Goal: Information Seeking & Learning: Learn about a topic

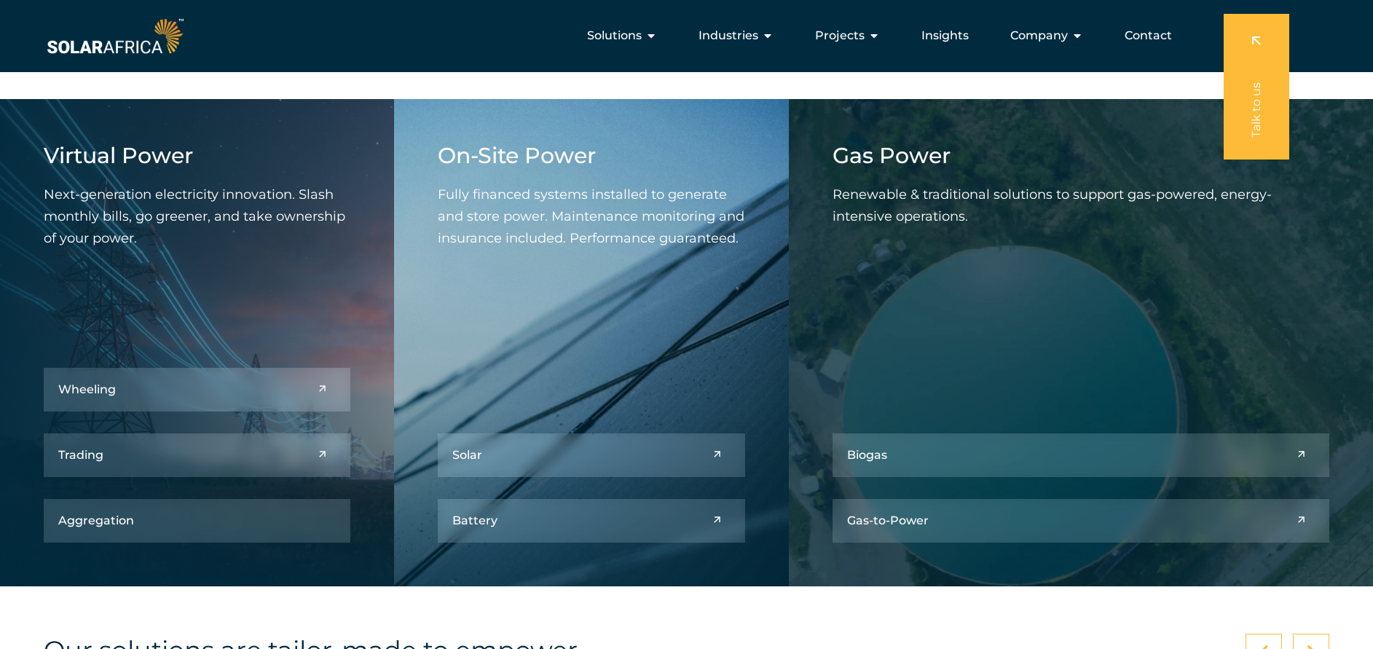
scroll to position [1655, 0]
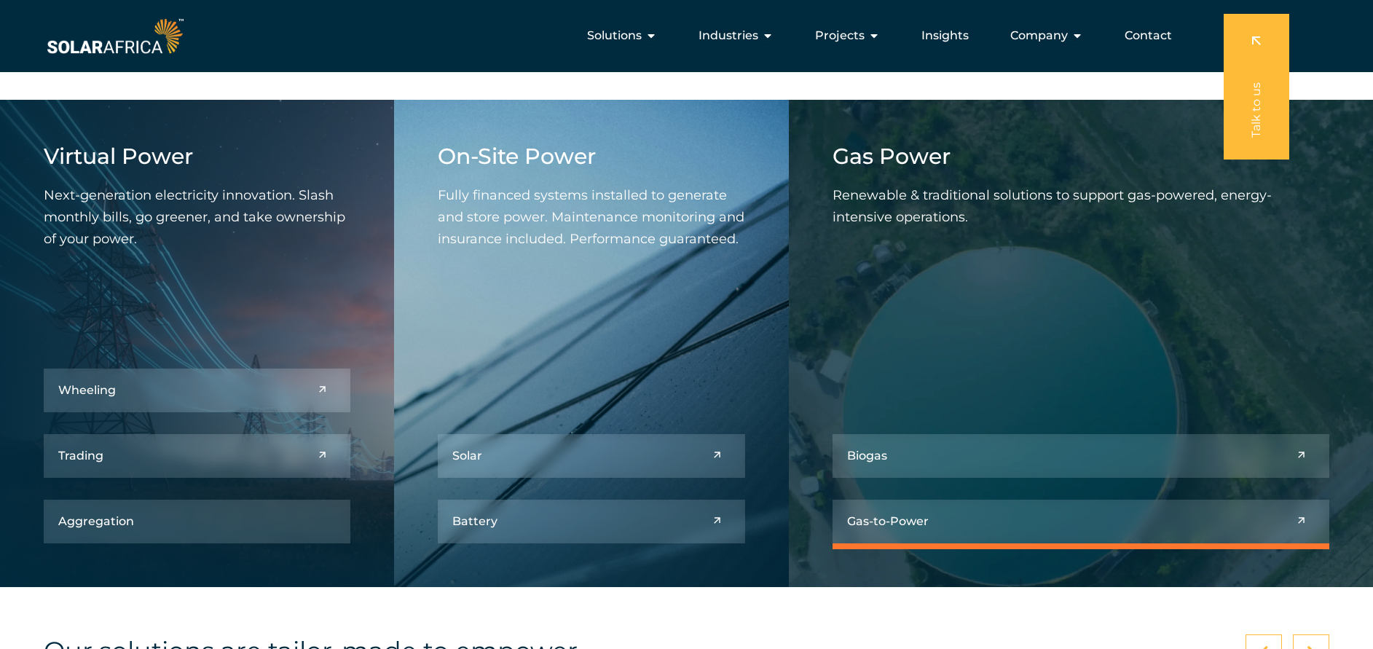
click at [1046, 516] on link at bounding box center [1080, 522] width 497 height 44
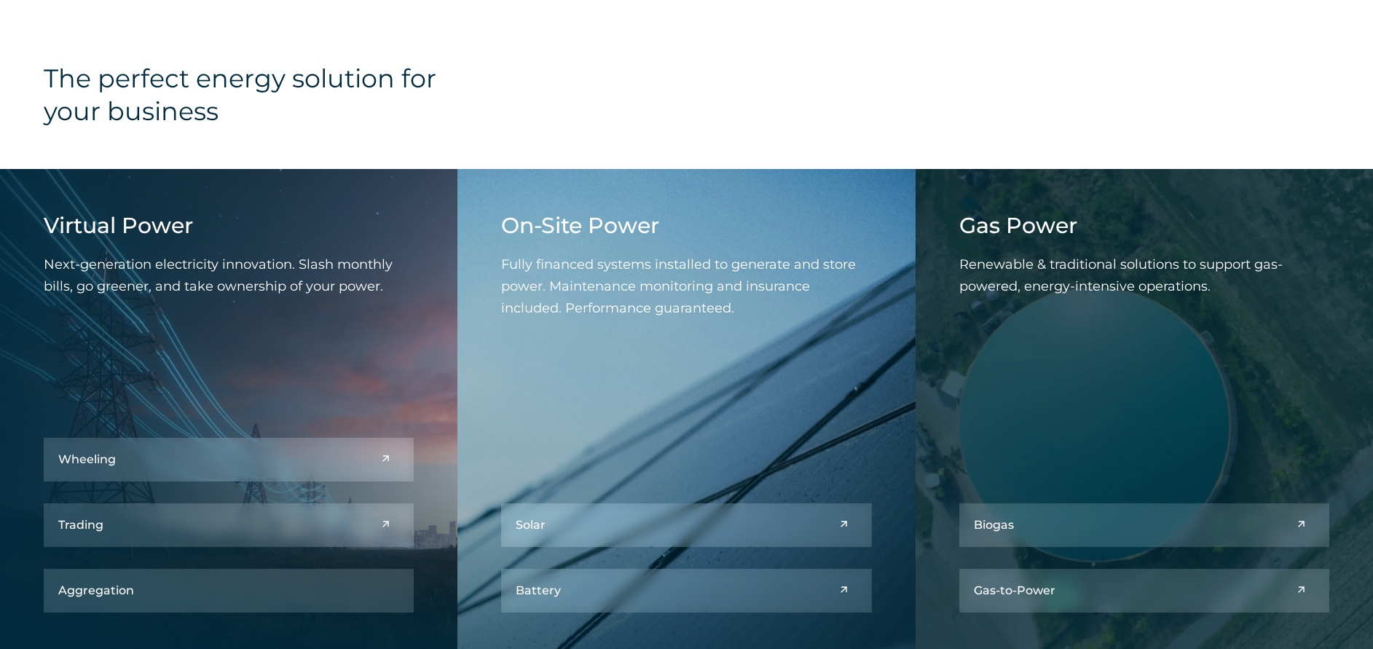
scroll to position [1730, 0]
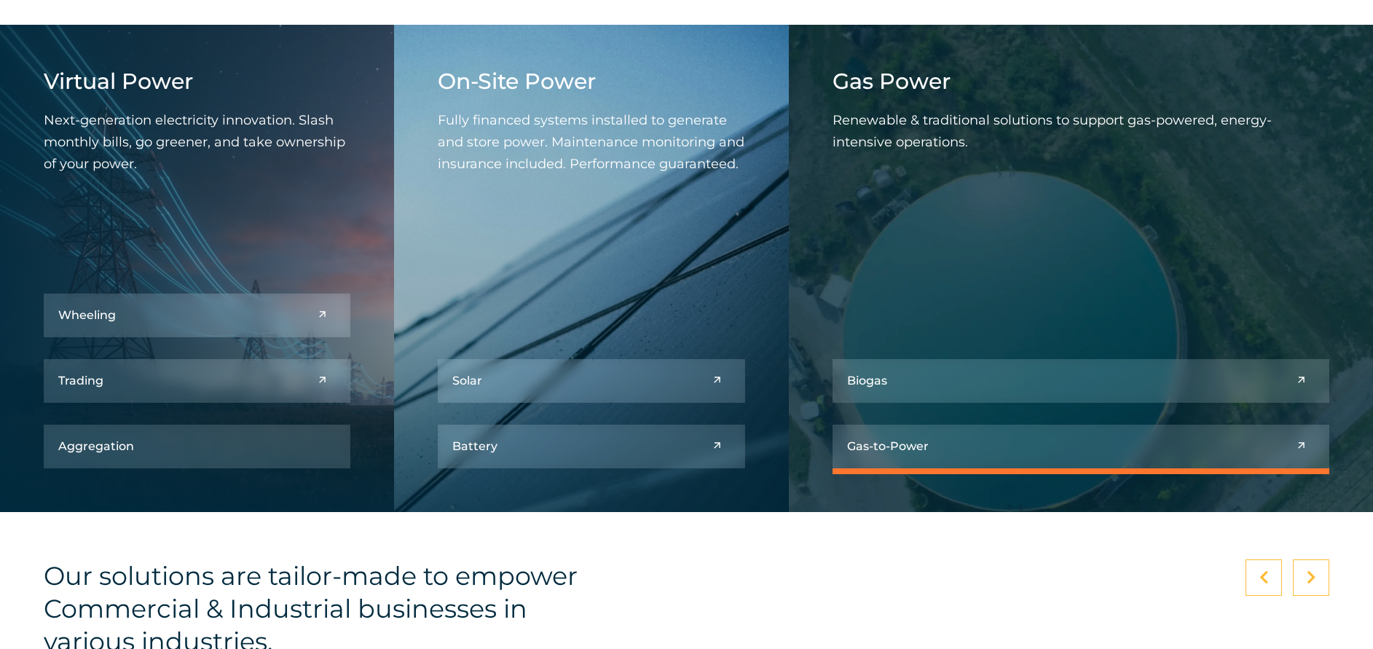
click at [1046, 446] on link at bounding box center [1080, 447] width 497 height 44
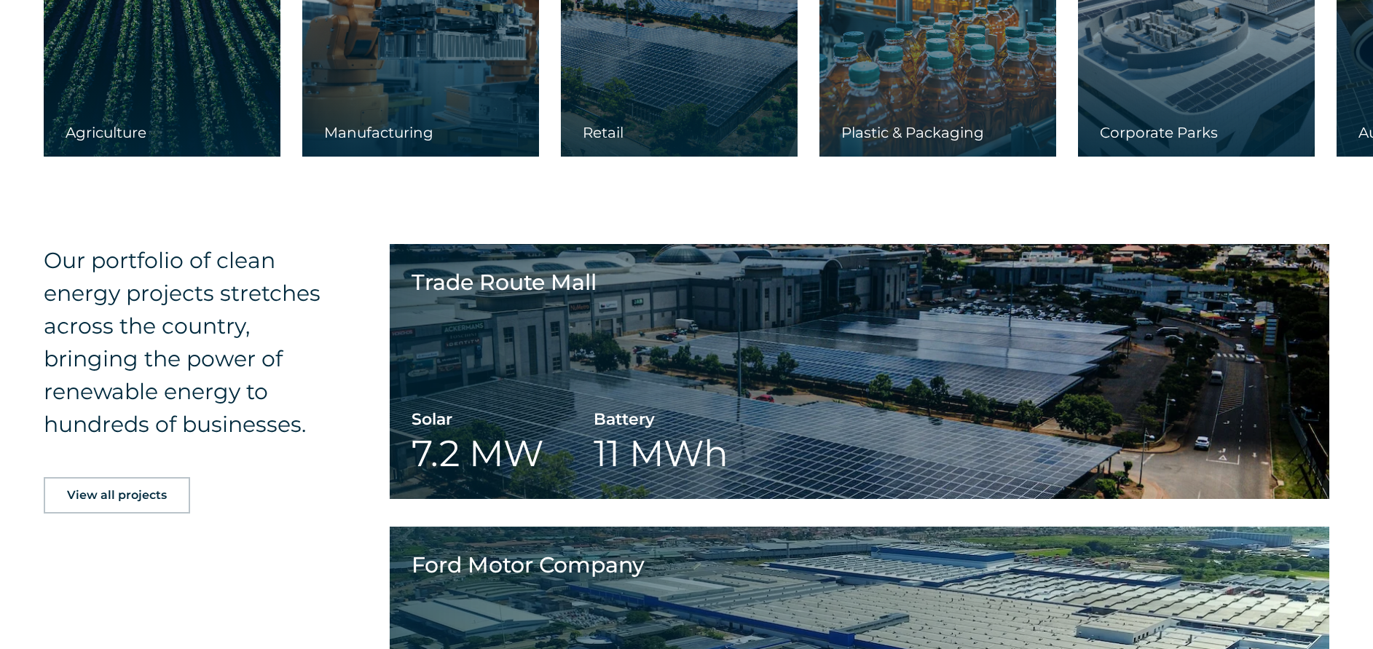
scroll to position [2580, 0]
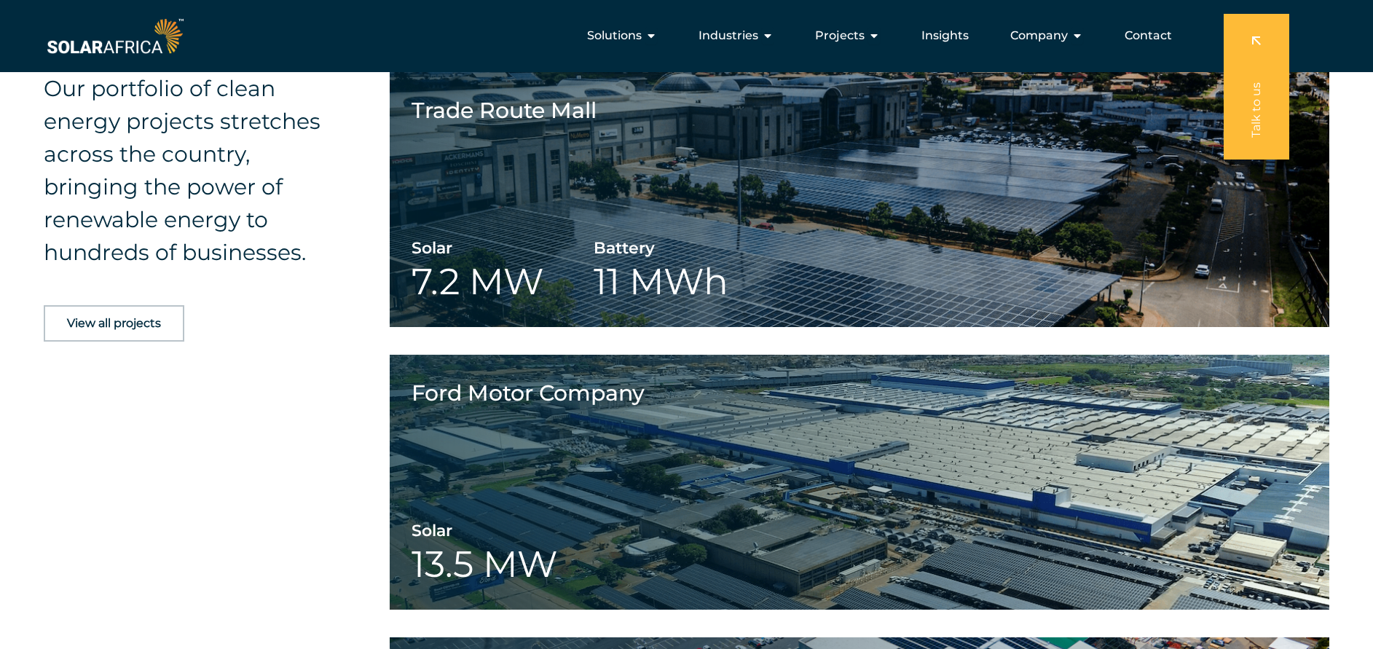
scroll to position [1843, 0]
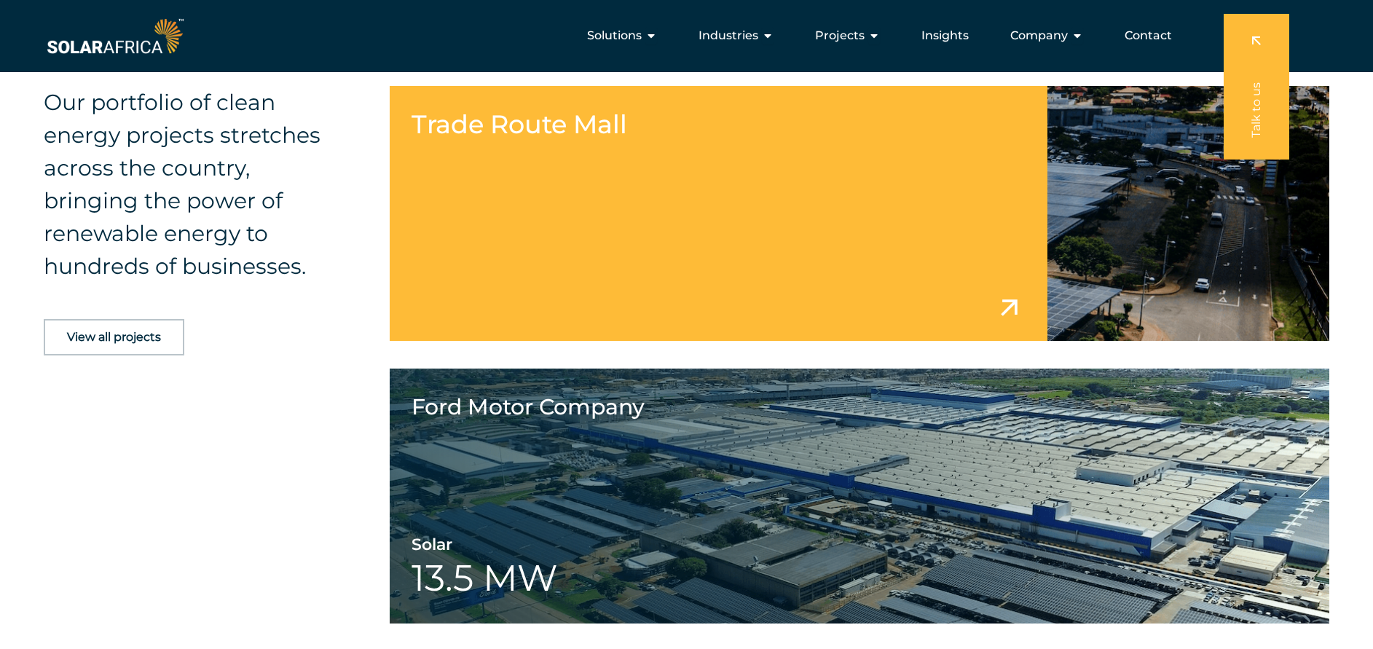
click at [500, 315] on link at bounding box center [859, 213] width 939 height 255
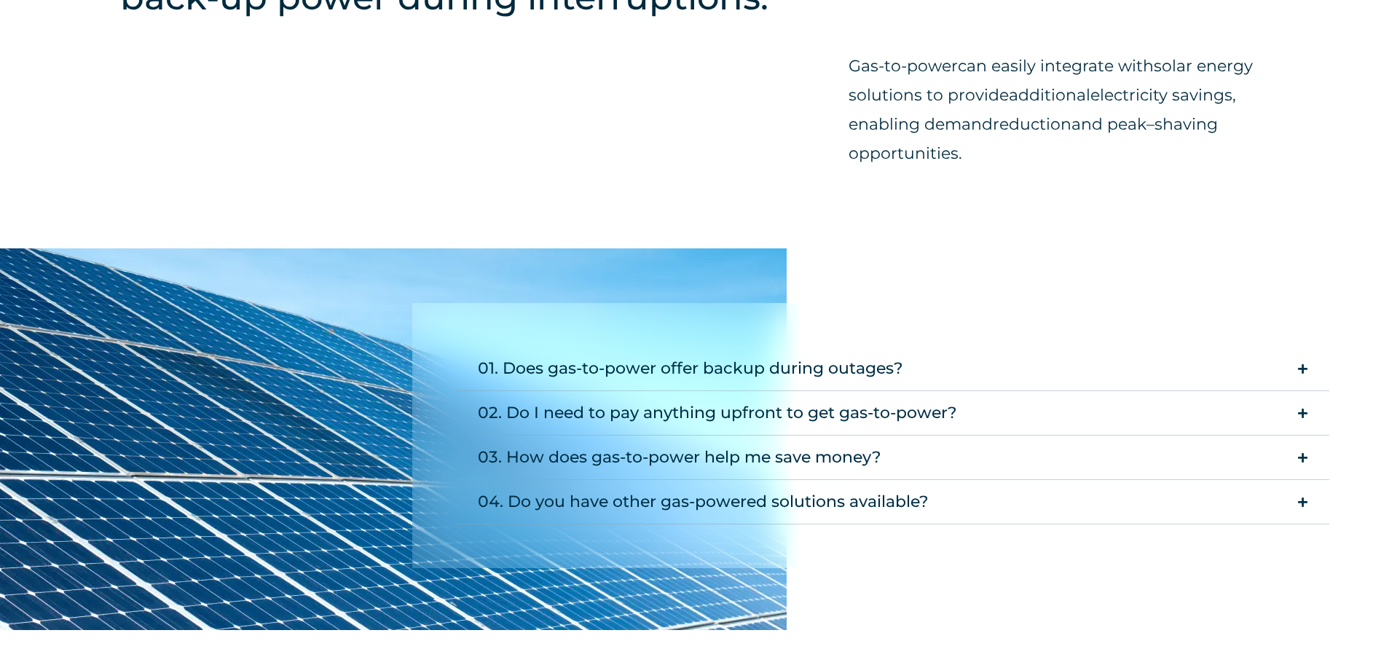
scroll to position [1256, 0]
click at [1247, 375] on summary "01. Does gas-to-power offer backup during outages?" at bounding box center [893, 368] width 874 height 44
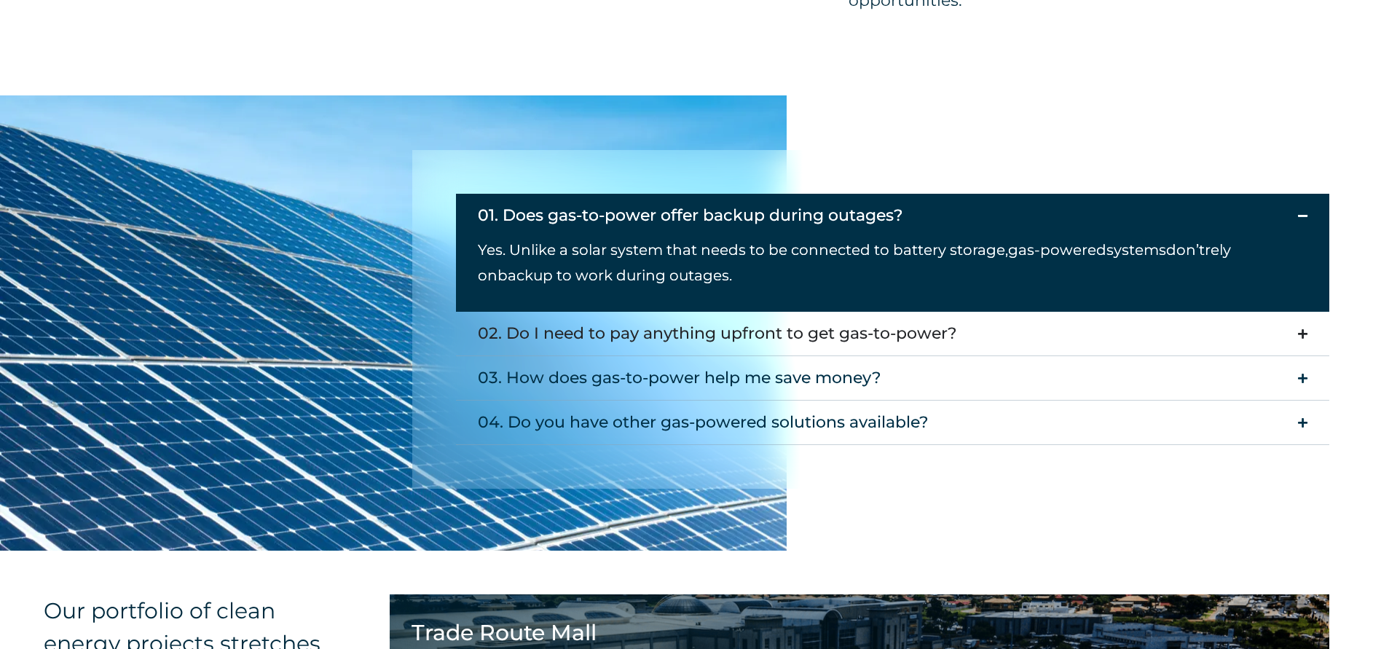
scroll to position [1409, 0]
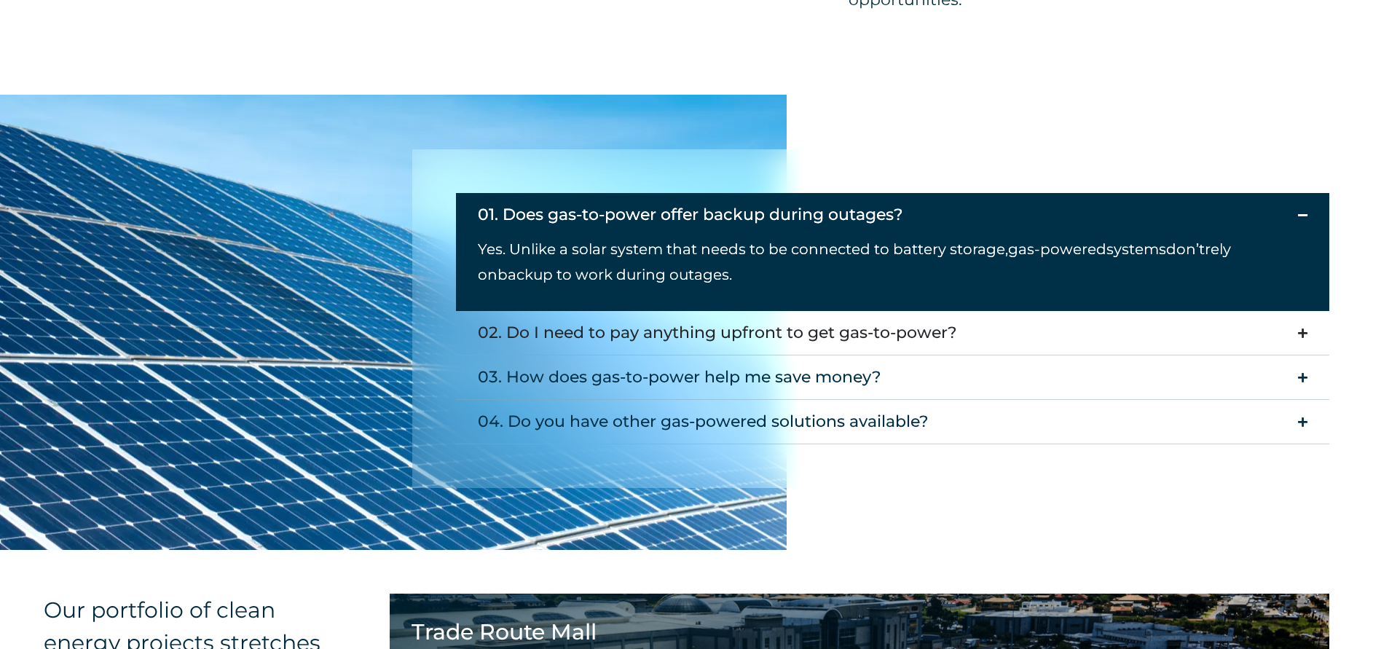
click at [869, 331] on div "02. Do I need to pay anything upfront to get gas-to-power?" at bounding box center [717, 332] width 479 height 29
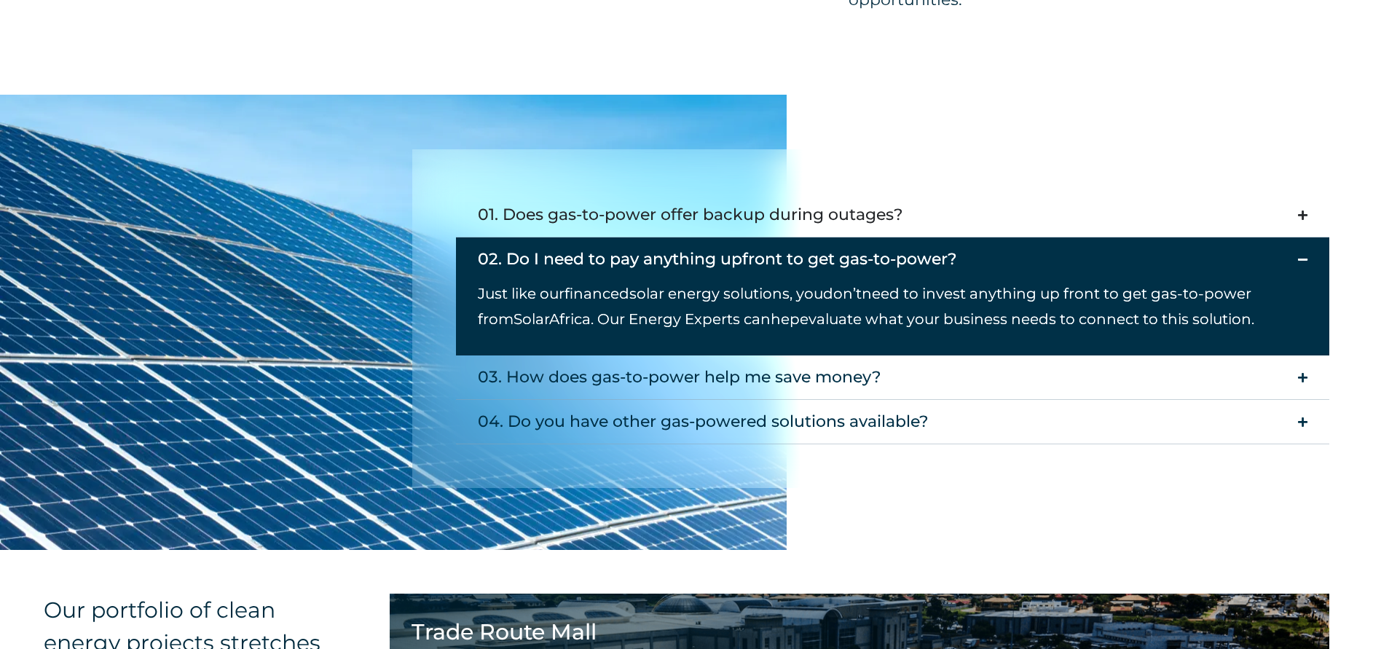
click at [900, 210] on div "01. Does gas-to-power offer backup during outages?" at bounding box center [690, 214] width 425 height 29
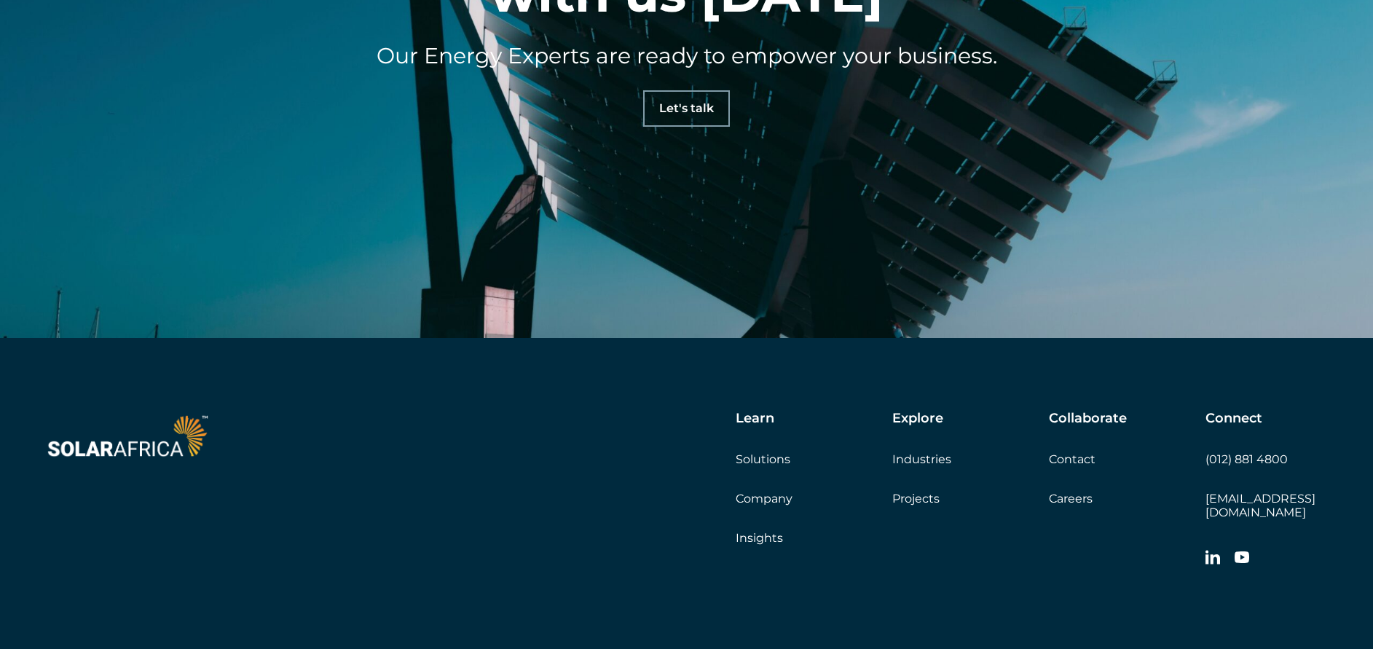
scroll to position [4165, 0]
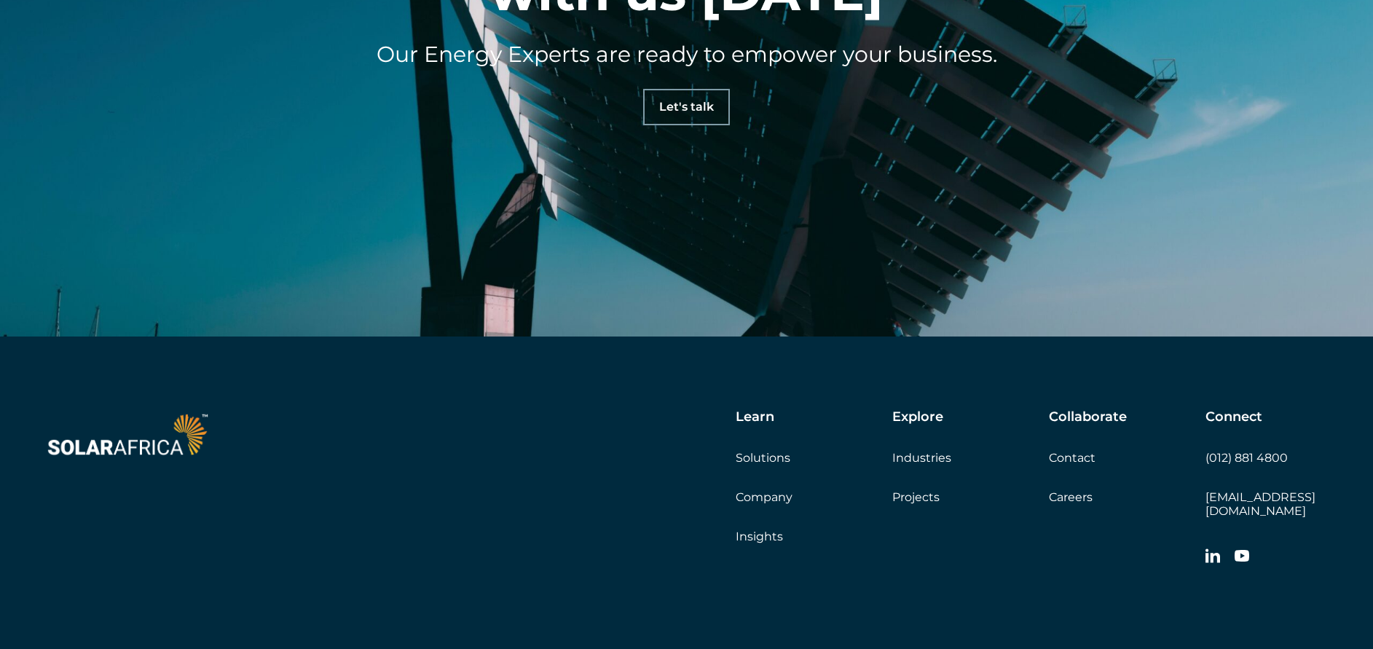
click at [762, 498] on link "Company" at bounding box center [763, 497] width 57 height 14
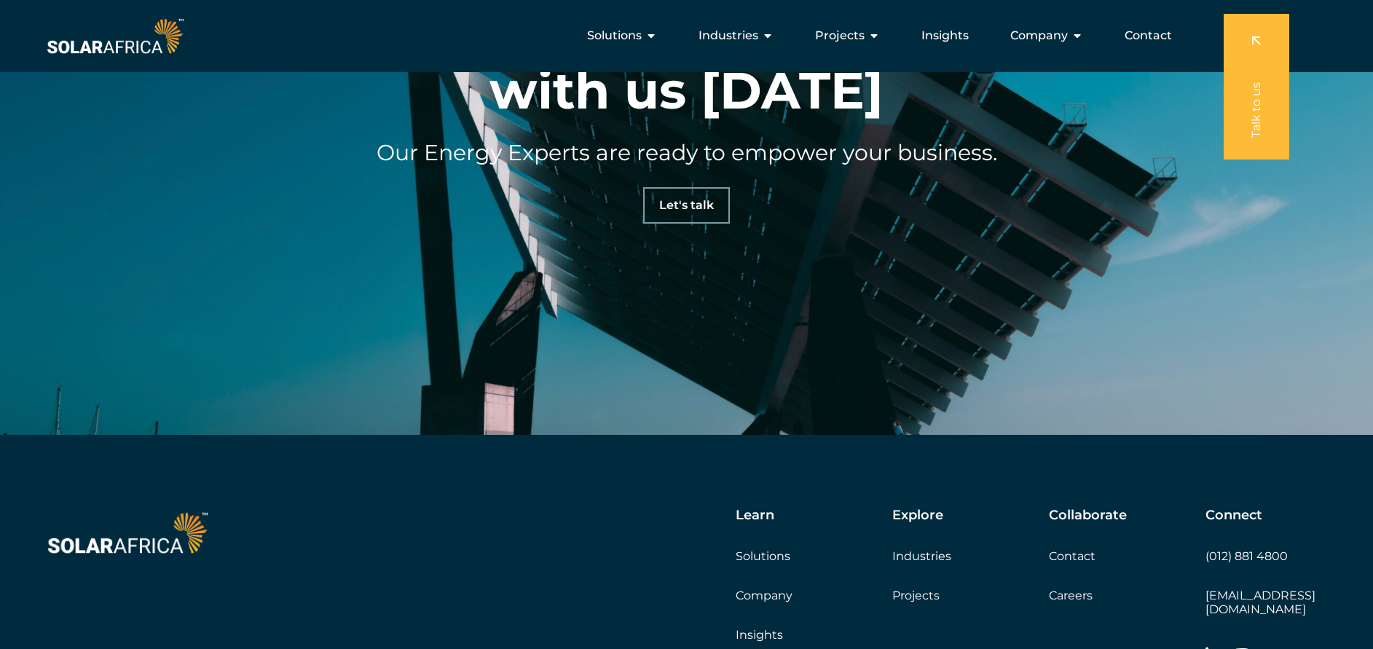
scroll to position [4056, 0]
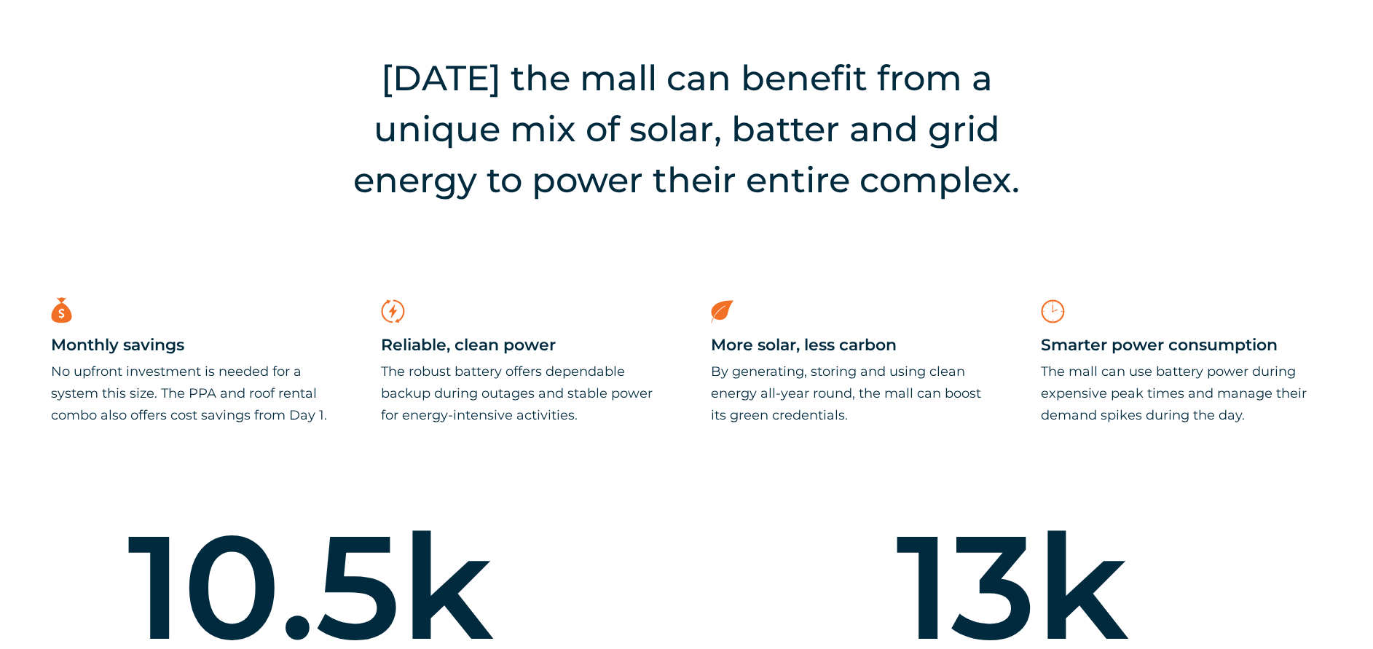
scroll to position [2525, 0]
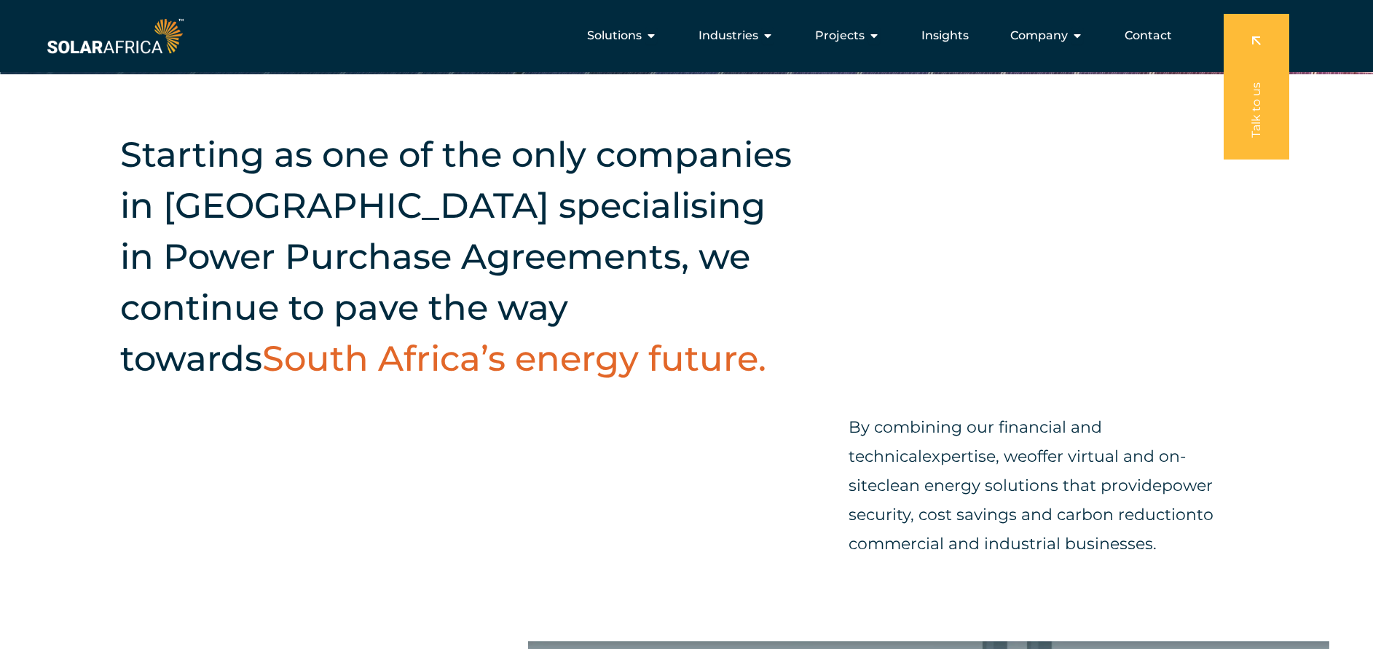
scroll to position [391, 0]
